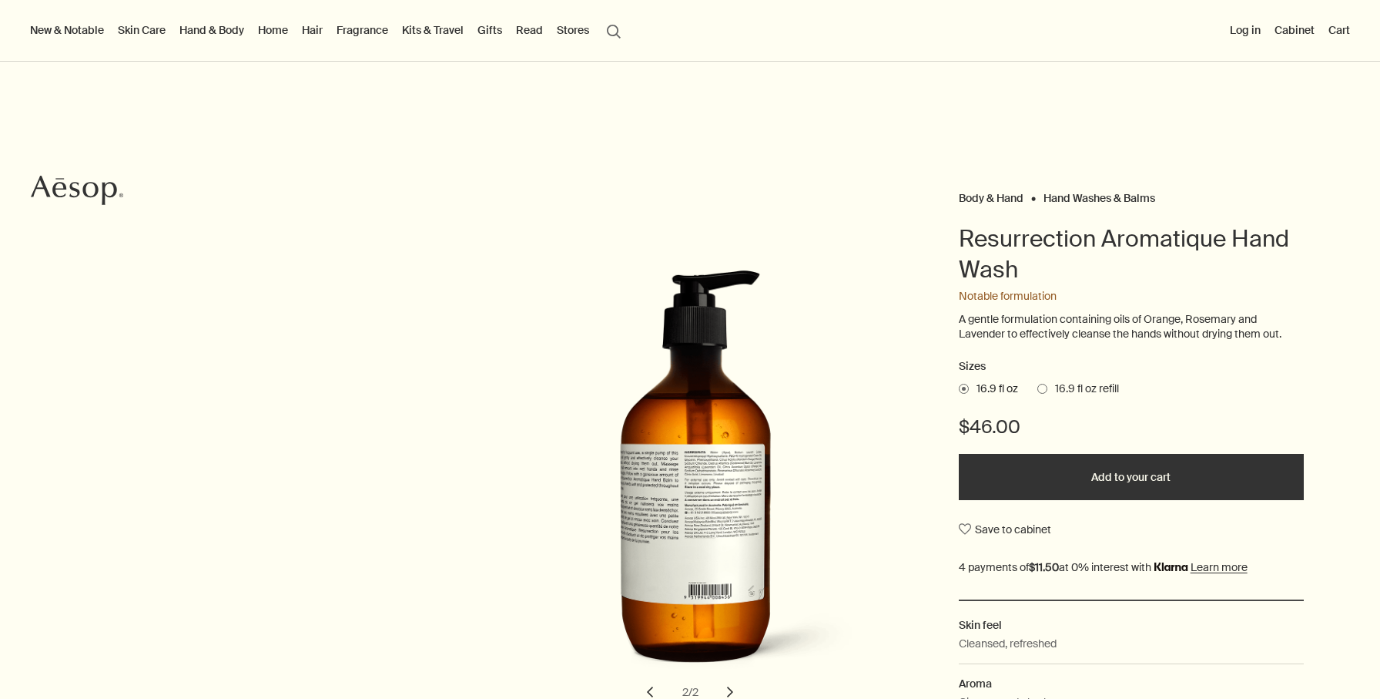
click at [648, 675] on button "chevron" at bounding box center [650, 692] width 34 height 34
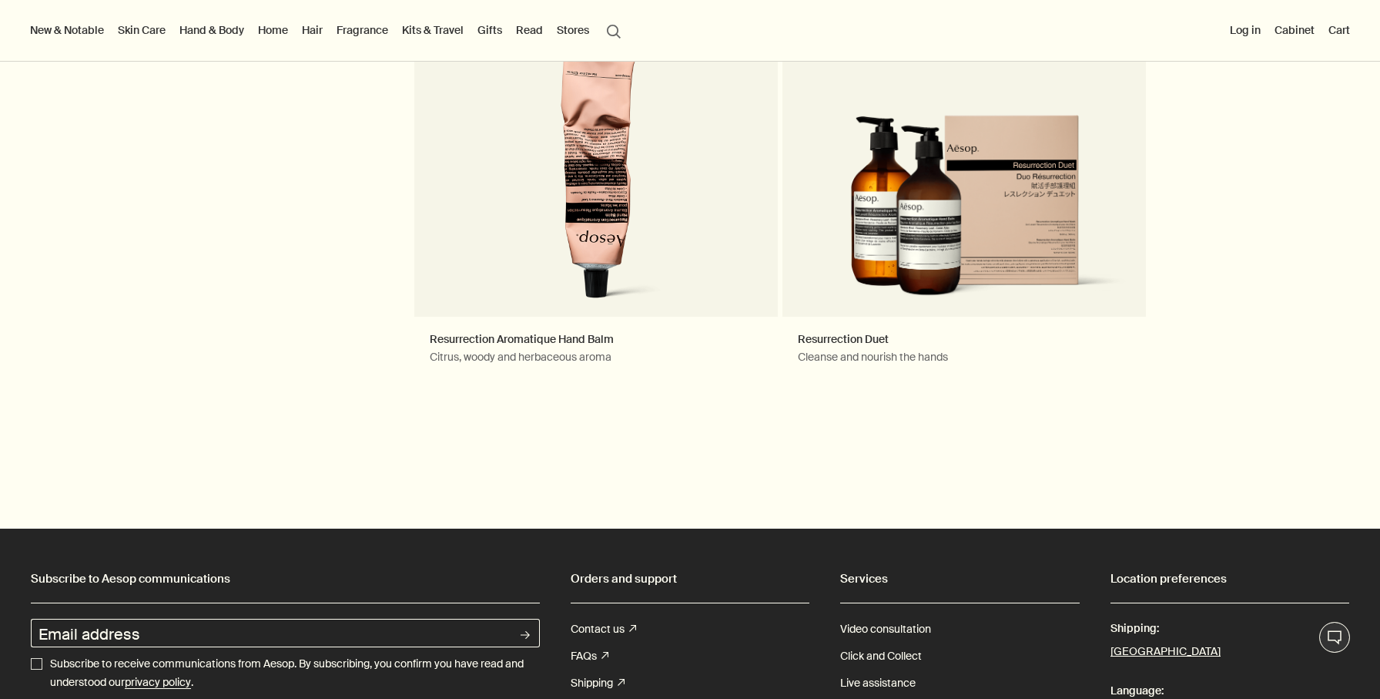
scroll to position [1877, 0]
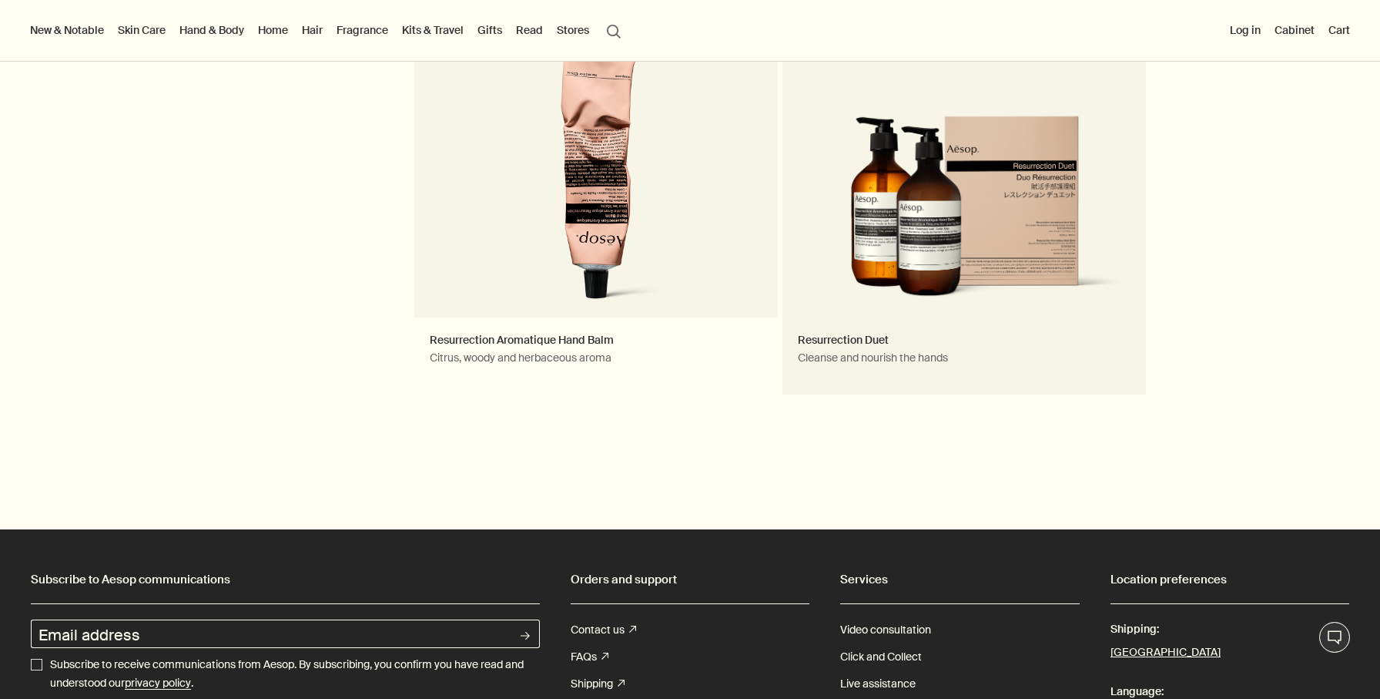
click at [887, 213] on link "Resurrection Duet Cleanse and nourish the hands Notable formulation" at bounding box center [965, 198] width 364 height 393
